Goal: Check status: Check status

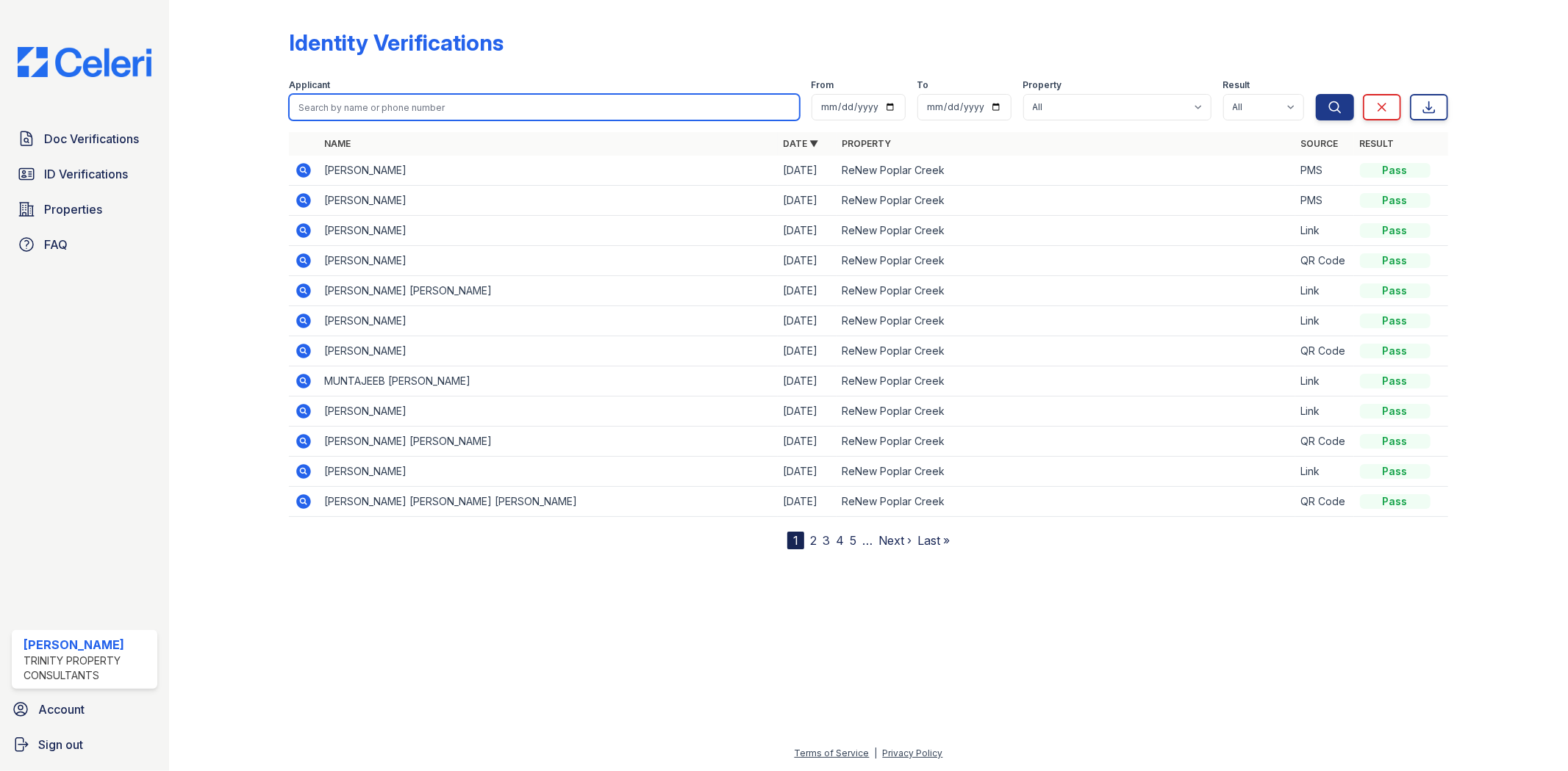
click at [342, 113] on input "search" at bounding box center [544, 107] width 510 height 26
type input "[PERSON_NAME]"
click at [1316, 94] on button "Search" at bounding box center [1335, 107] width 39 height 26
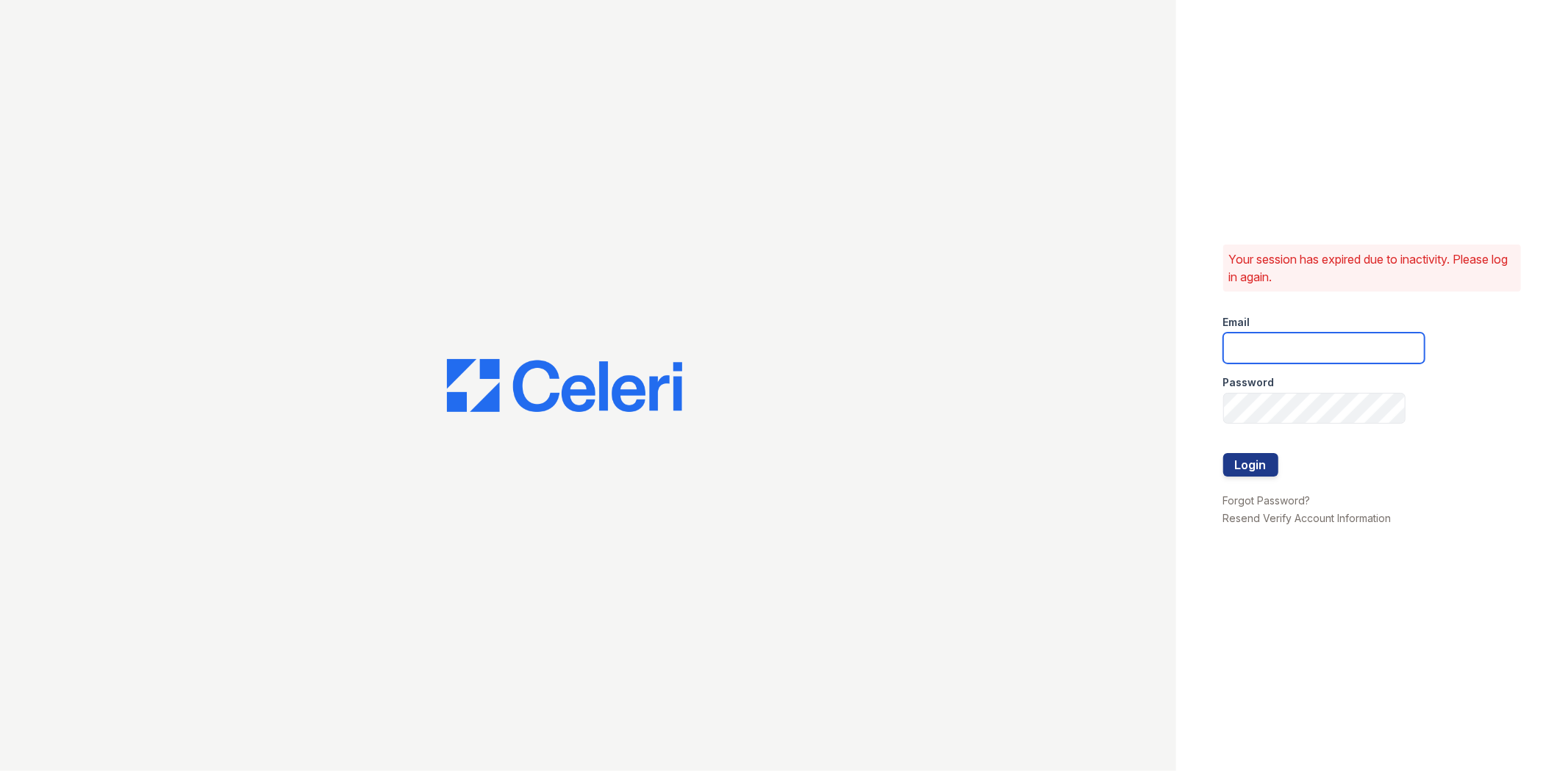
click at [1327, 347] on input "email" at bounding box center [1324, 348] width 201 height 31
type input "gmarchese@trinity-pm.com"
click at [1223, 453] on button "Login" at bounding box center [1250, 465] width 55 height 23
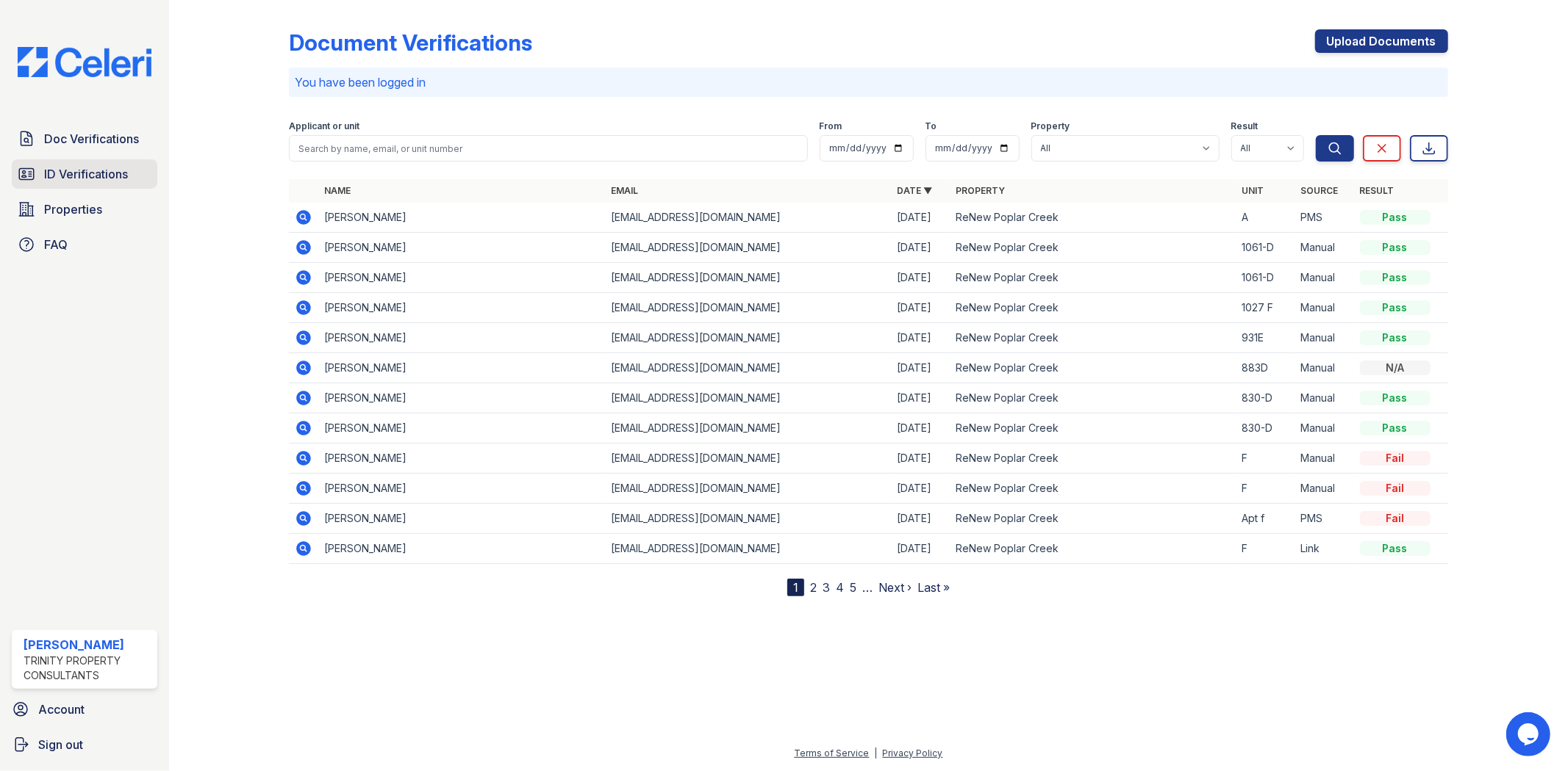
click at [75, 178] on span "ID Verifications" at bounding box center [85, 174] width 84 height 18
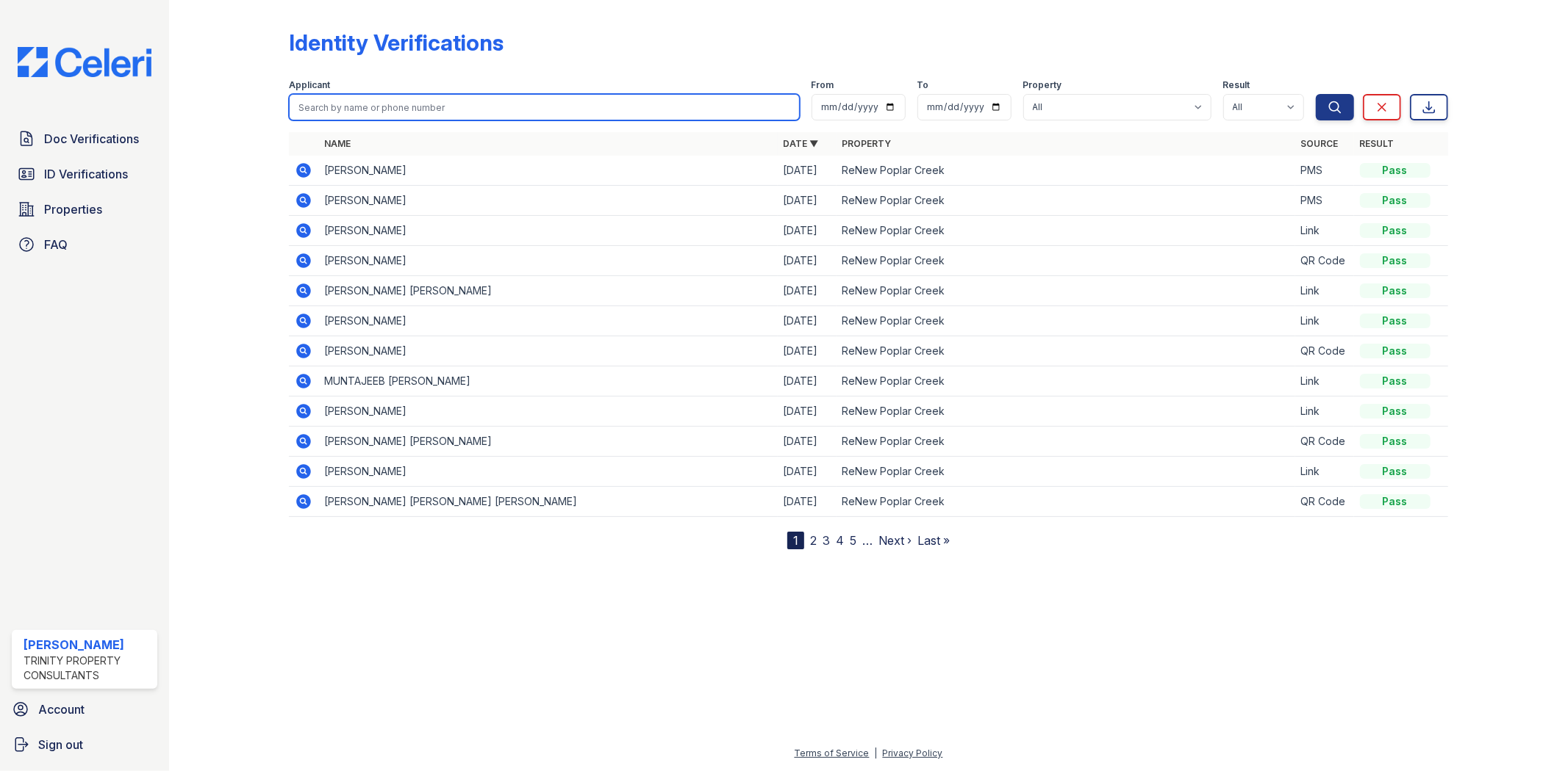
click at [372, 106] on input "search" at bounding box center [544, 107] width 510 height 26
type input "[PERSON_NAME]"
click at [1316, 94] on button "Search" at bounding box center [1335, 107] width 39 height 26
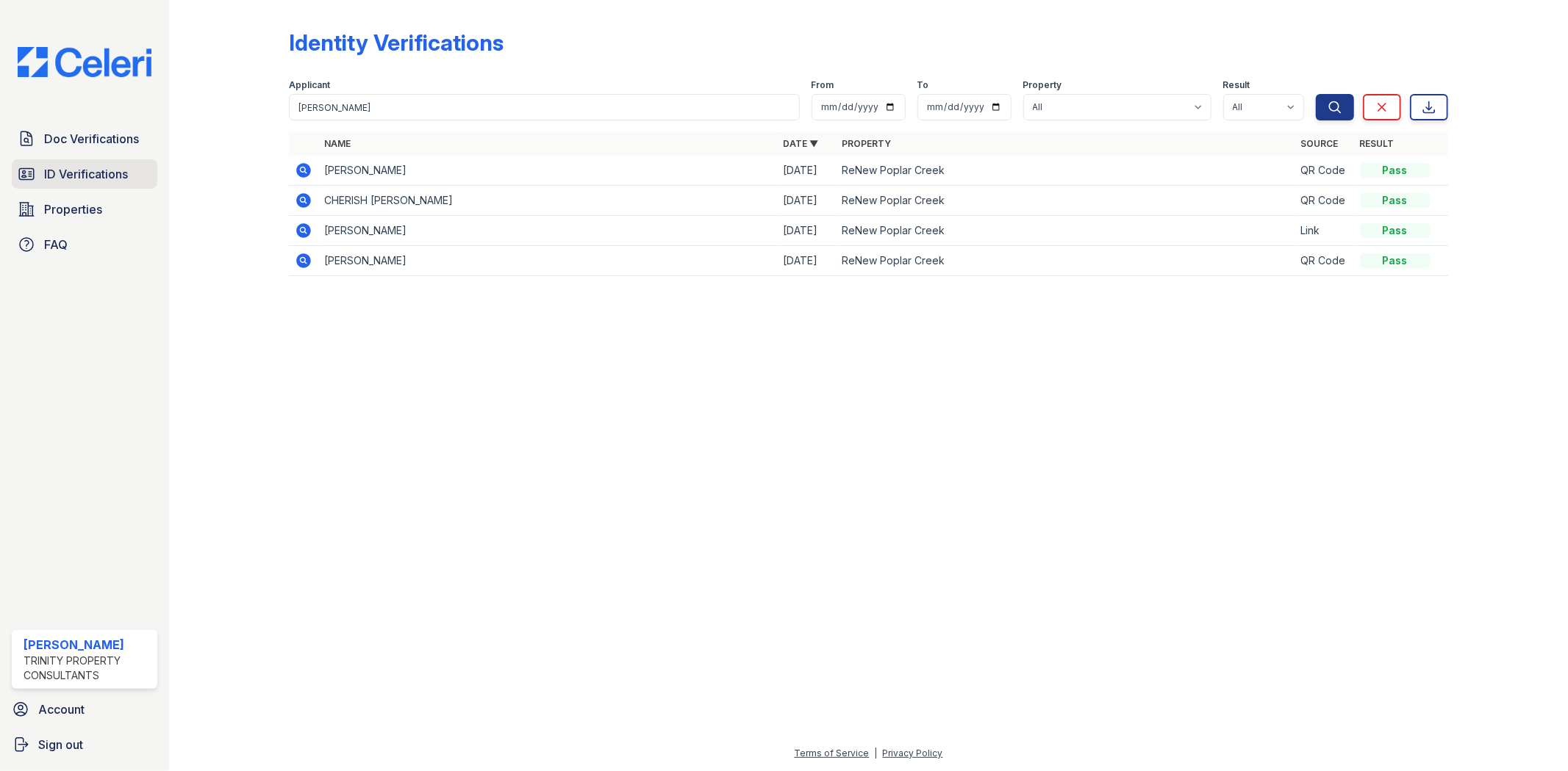
click at [87, 181] on span "ID Verifications" at bounding box center [85, 174] width 84 height 18
